Goal: Information Seeking & Learning: Learn about a topic

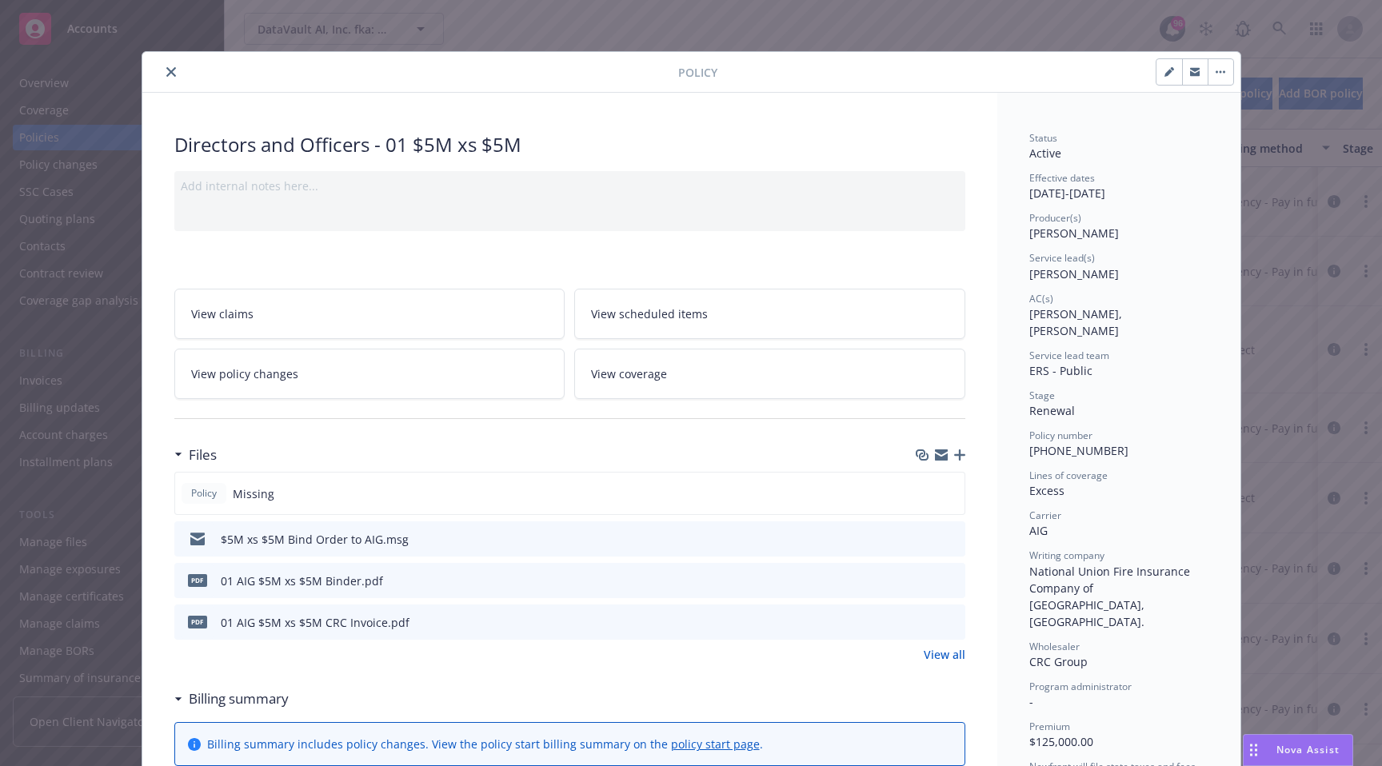
scroll to position [1201, 0]
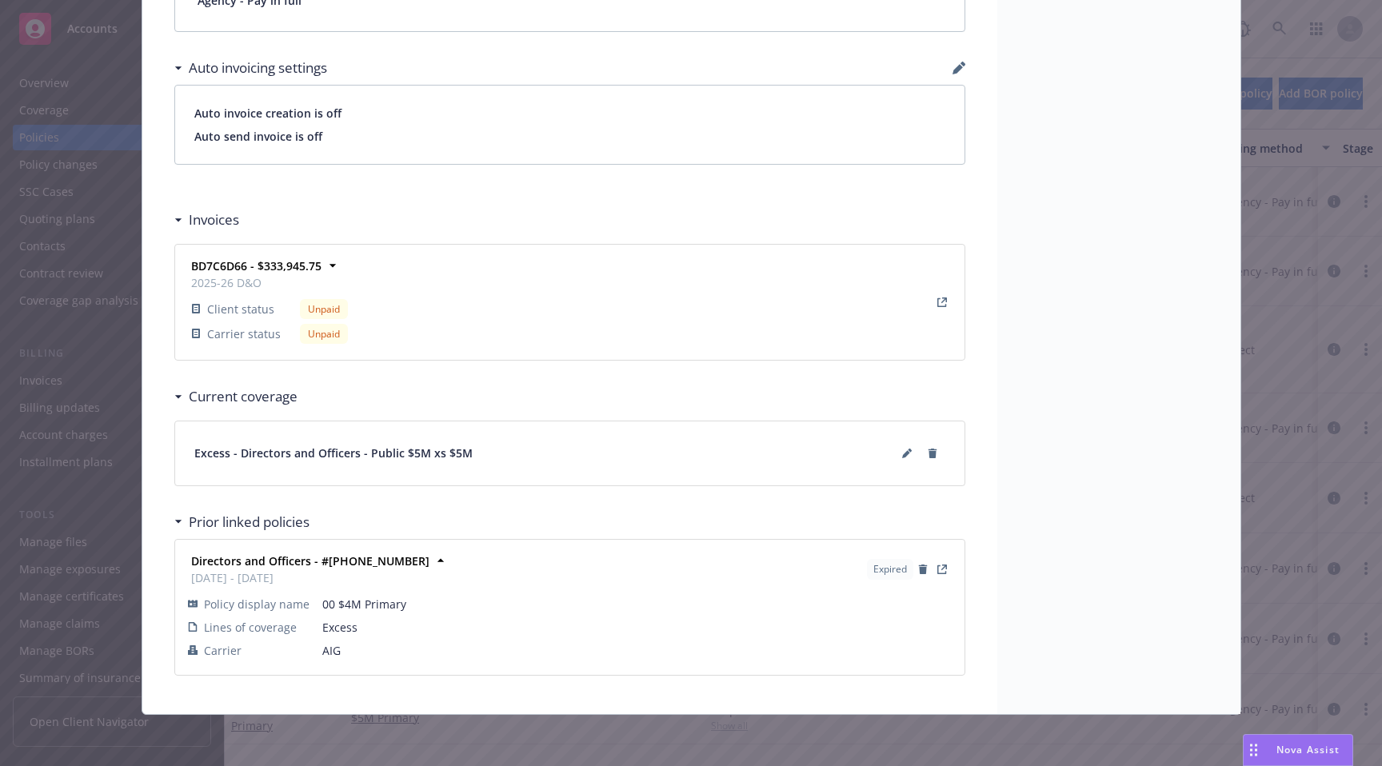
click at [409, 451] on span "Excess - Directors and Officers - Public $5M xs $5M" at bounding box center [333, 453] width 278 height 17
click at [902, 454] on icon at bounding box center [907, 454] width 10 height 10
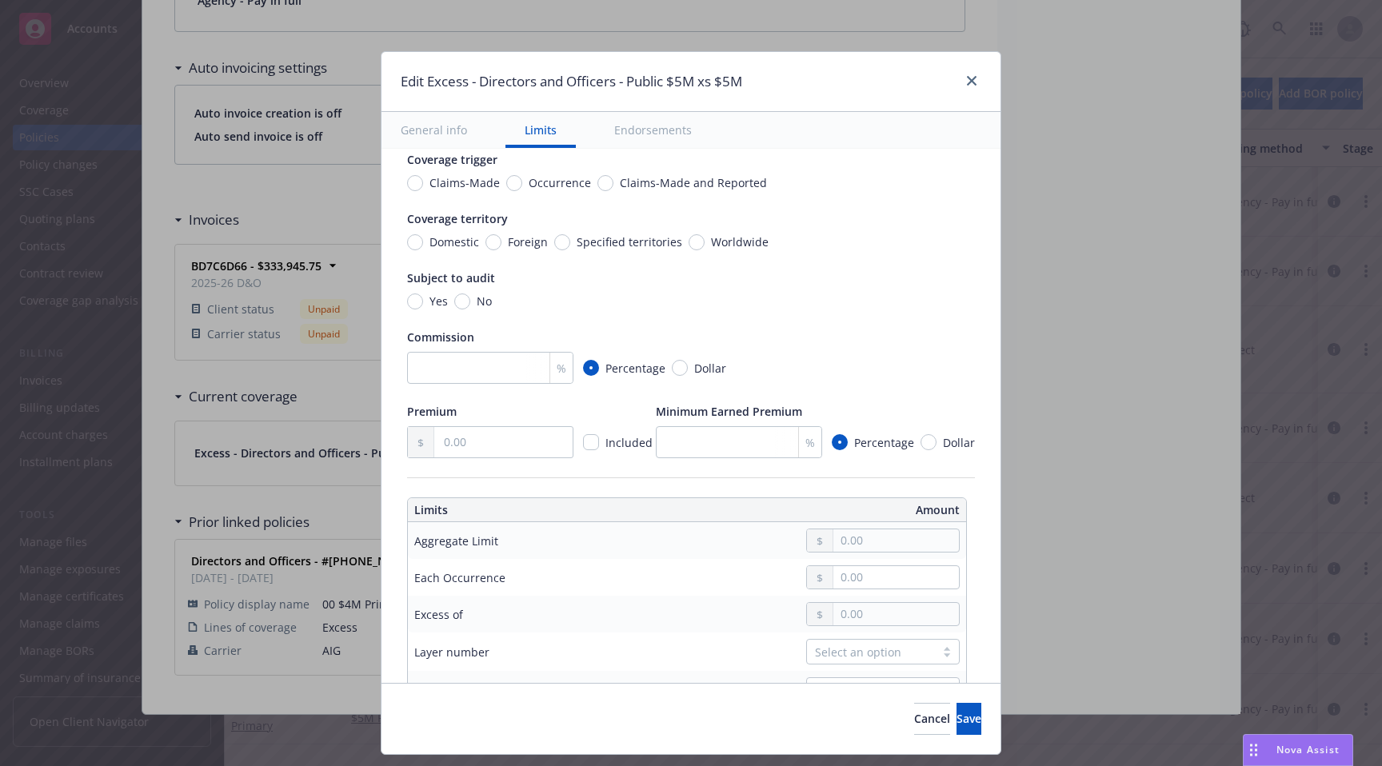
scroll to position [0, 0]
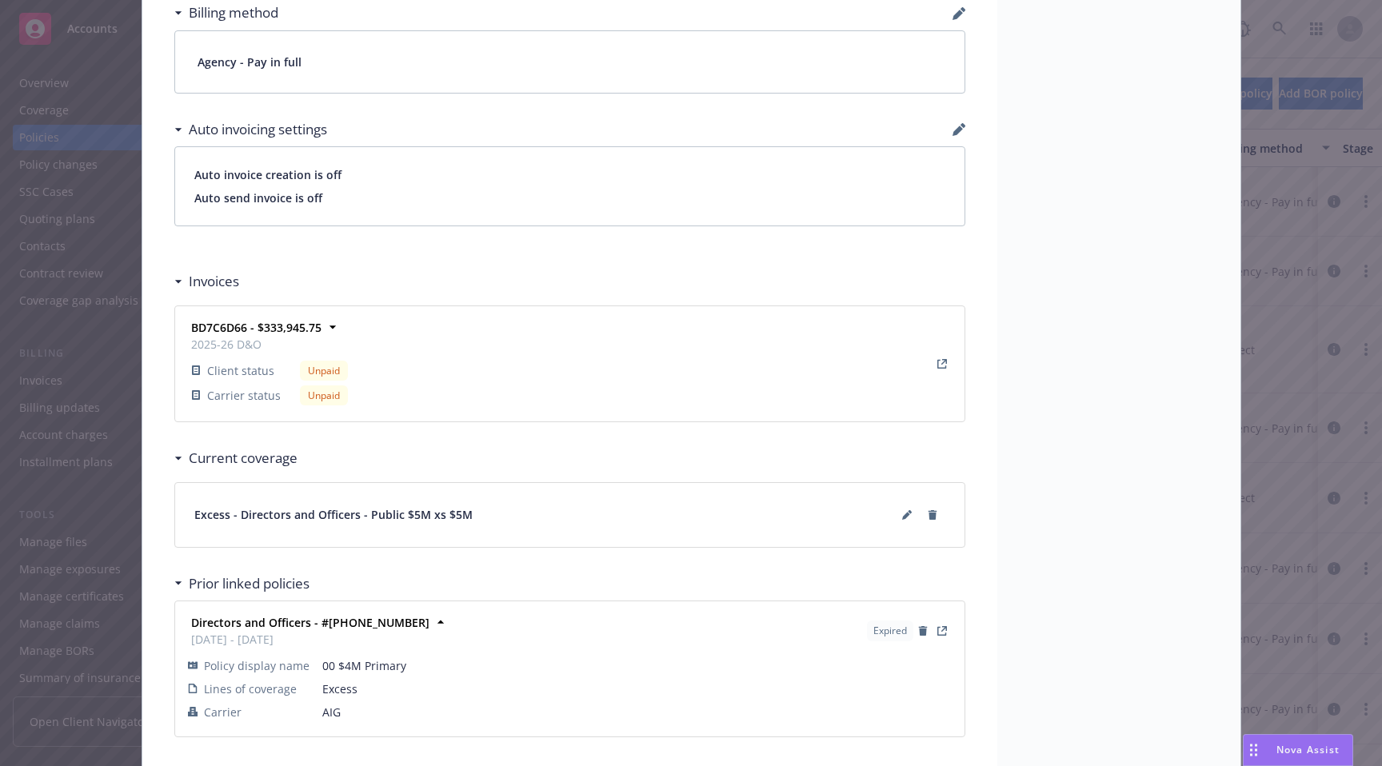
scroll to position [1201, 0]
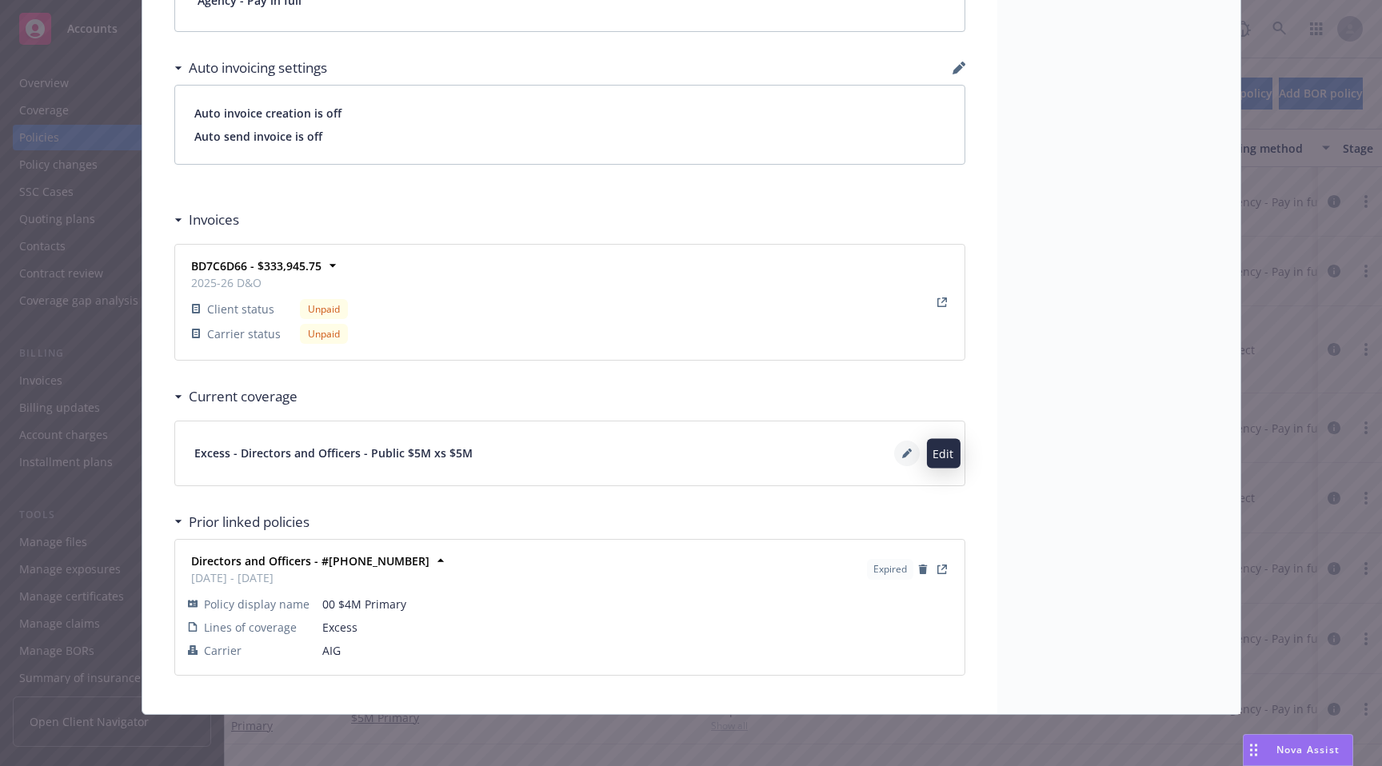
click at [904, 449] on icon at bounding box center [907, 454] width 10 height 10
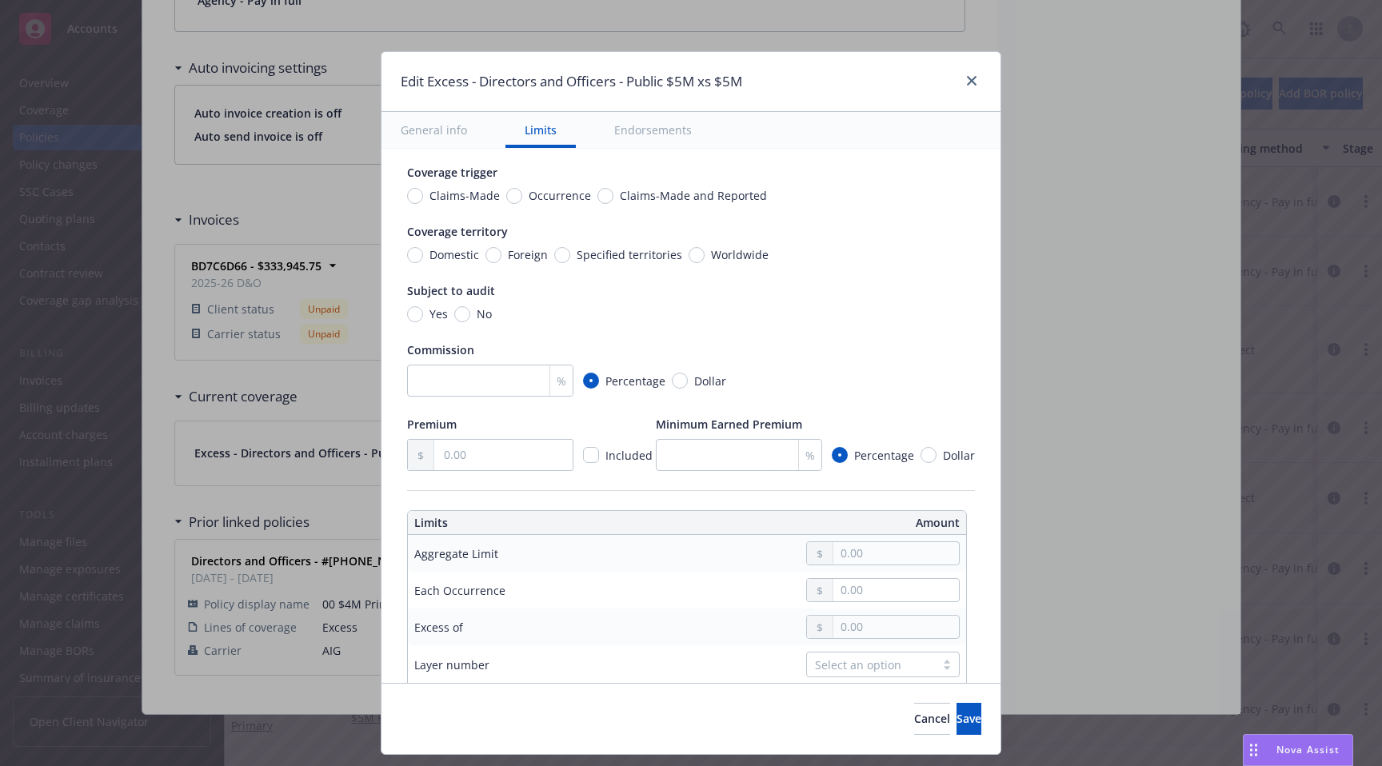
scroll to position [89, 0]
click at [969, 87] on link "close" at bounding box center [971, 80] width 19 height 19
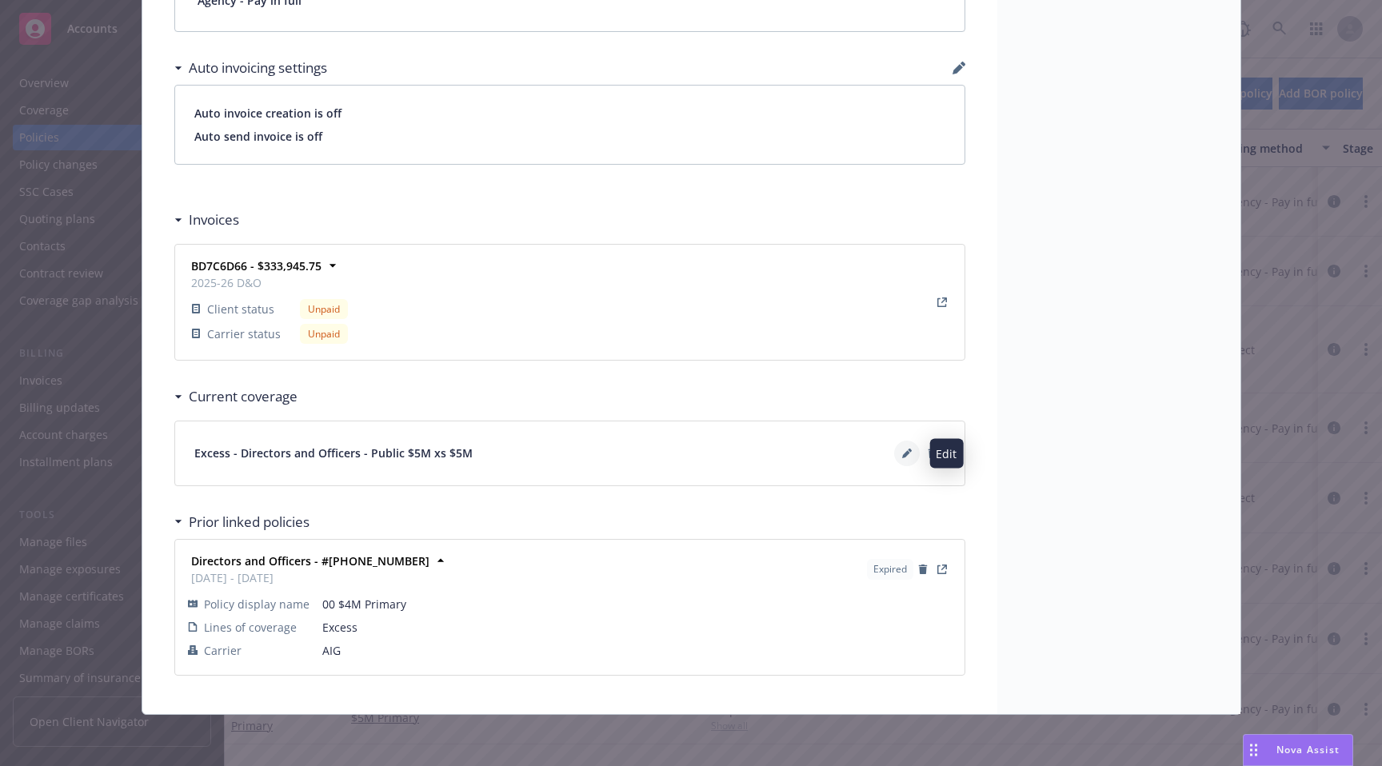
click at [905, 454] on icon at bounding box center [906, 454] width 8 height 8
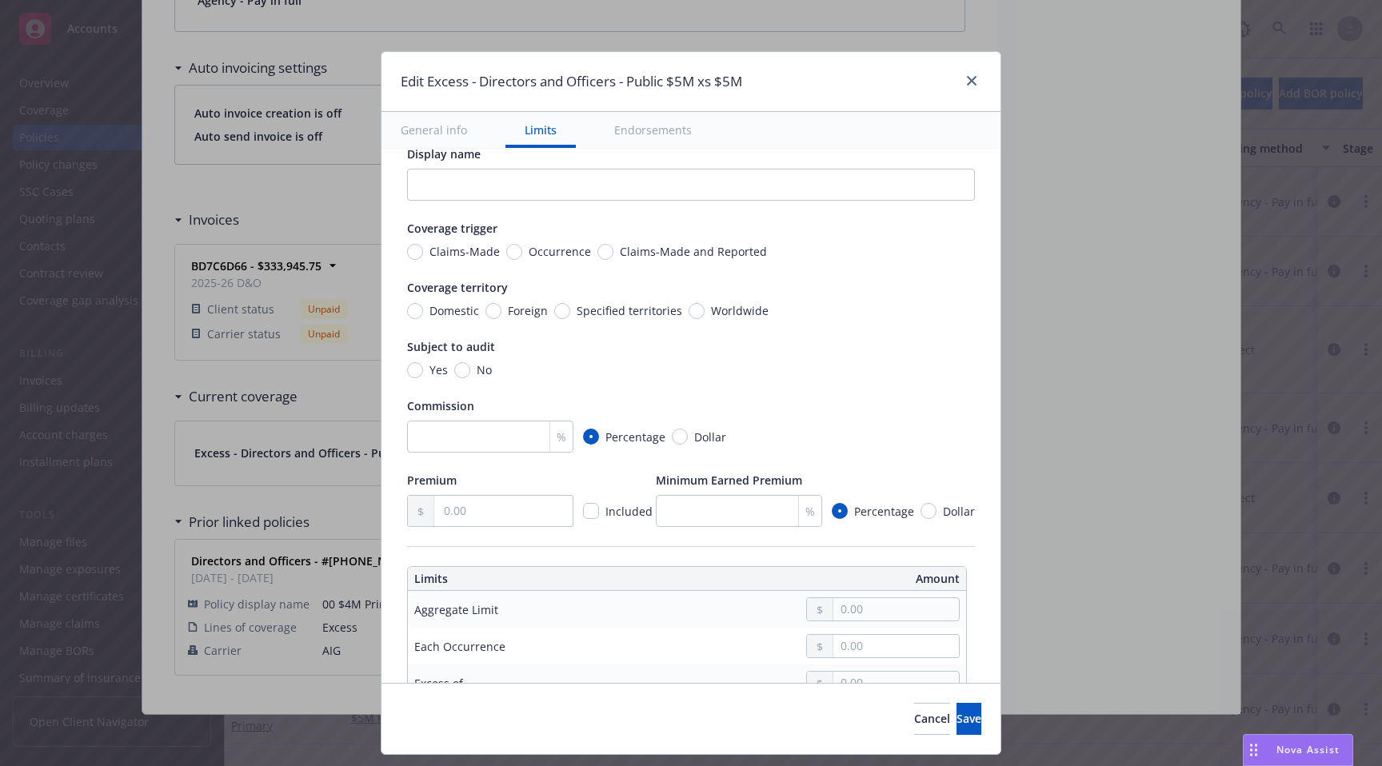
scroll to position [27, 0]
